Goal: Transaction & Acquisition: Purchase product/service

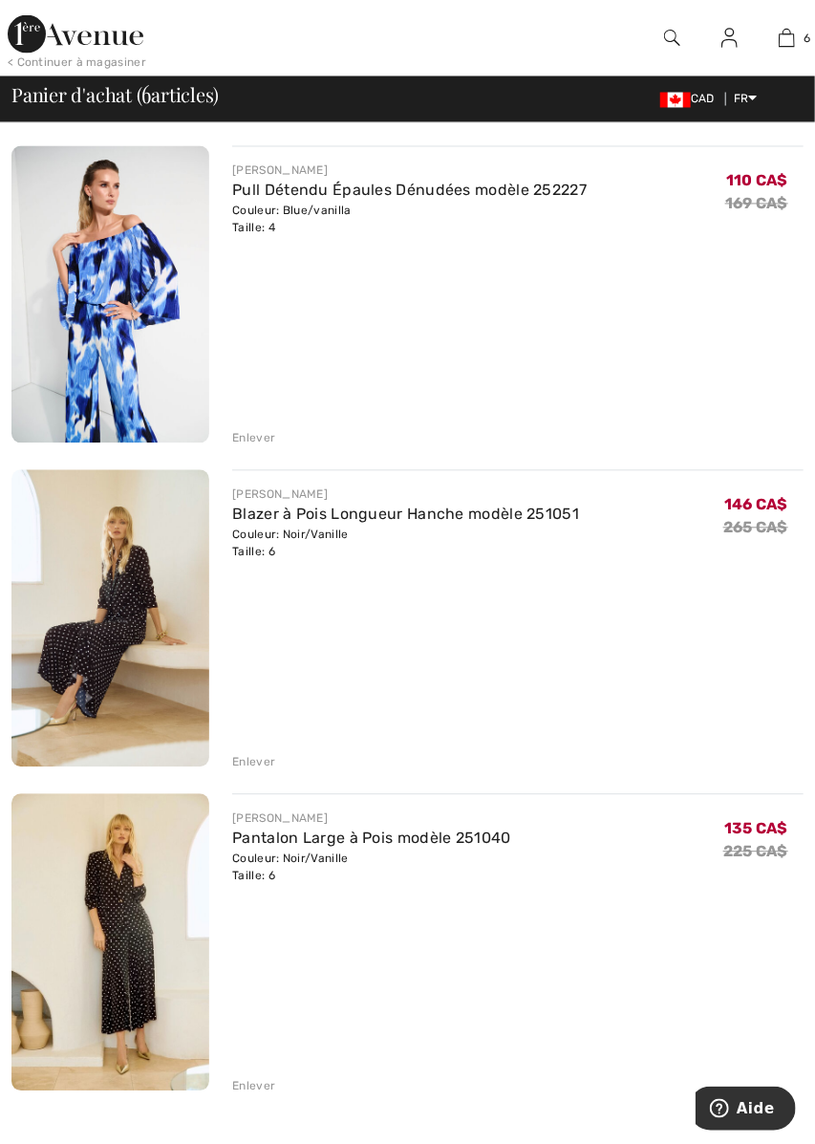
scroll to position [1135, 0]
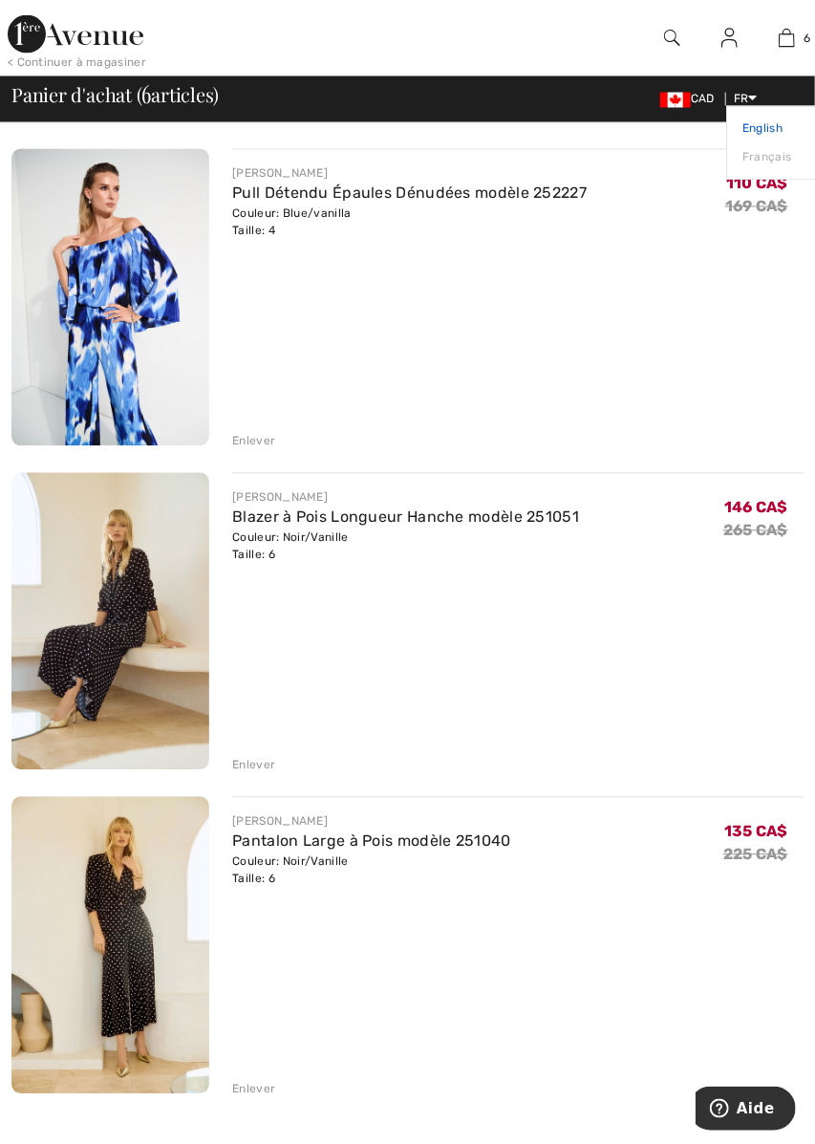
click at [808, 115] on link "English" at bounding box center [803, 129] width 120 height 29
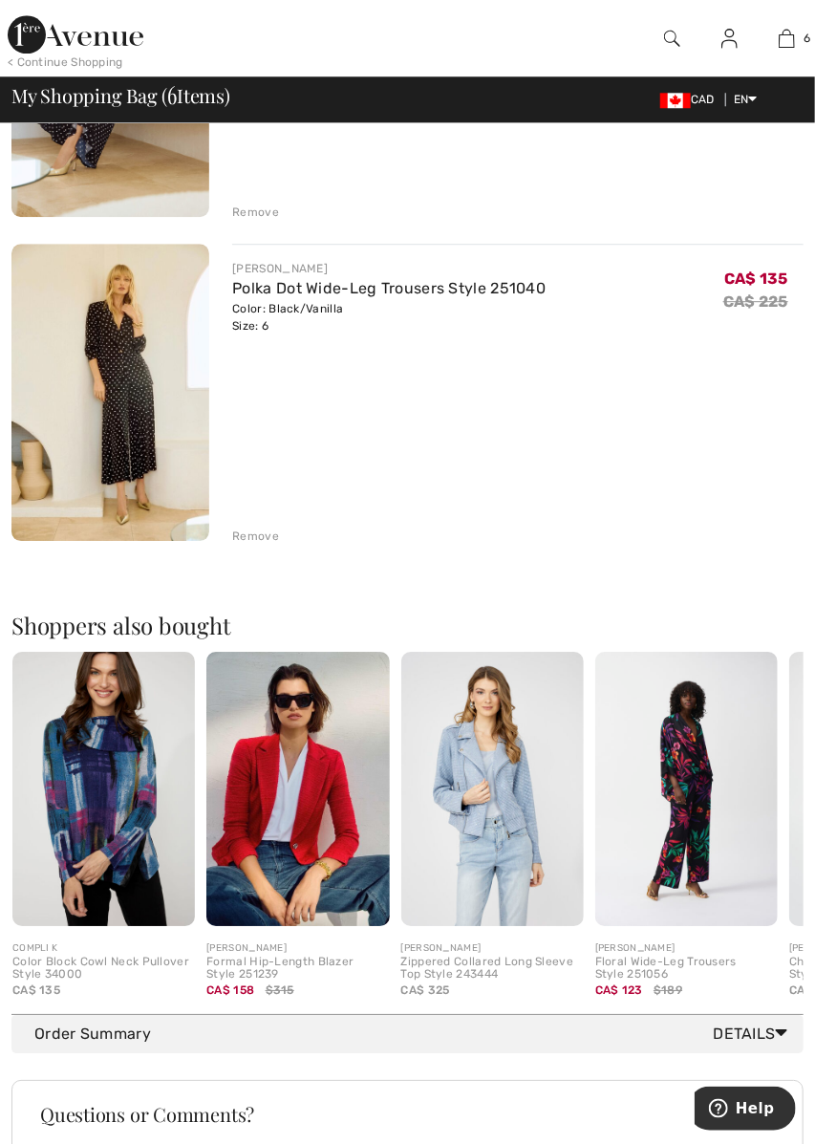
scroll to position [1726, 0]
